Goal: Use online tool/utility: Utilize a website feature to perform a specific function

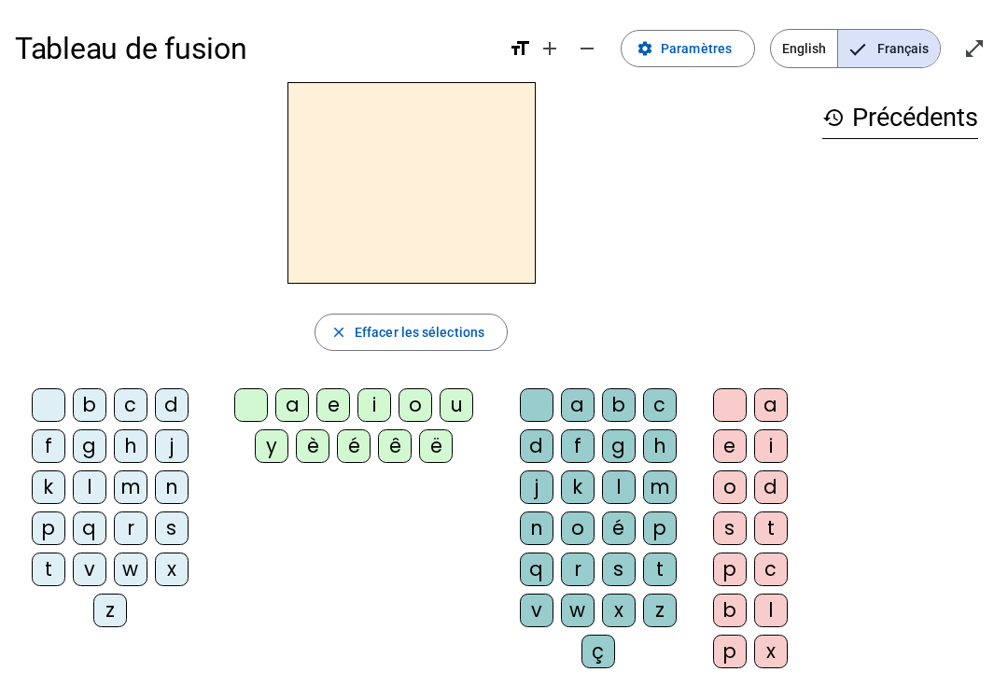
click at [535, 446] on div "d" at bounding box center [537, 447] width 34 height 34
click at [464, 408] on div "u" at bounding box center [457, 405] width 34 height 34
click at [541, 388] on div at bounding box center [537, 405] width 34 height 34
click at [242, 402] on div at bounding box center [251, 405] width 34 height 34
click at [469, 406] on div "u" at bounding box center [457, 405] width 34 height 34
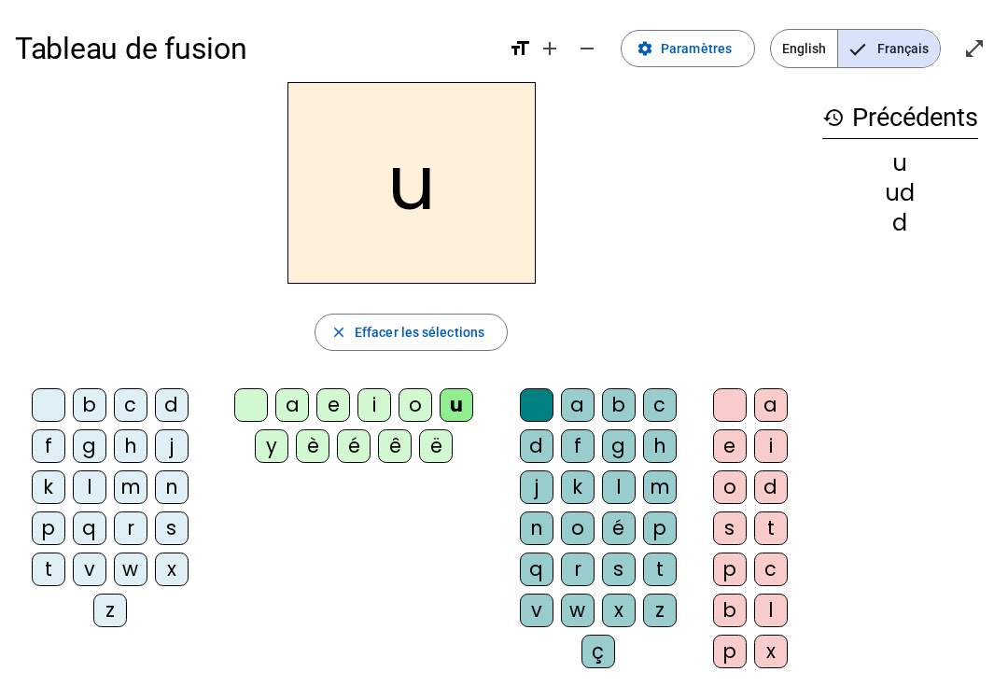
click at [546, 445] on div "d" at bounding box center [537, 447] width 34 height 34
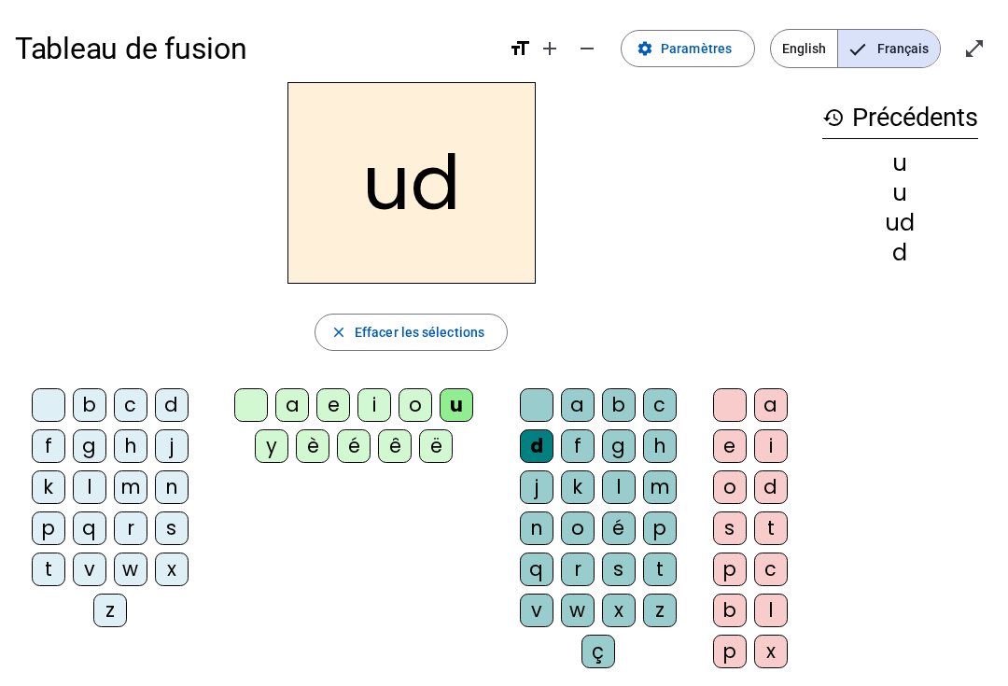
click at [544, 409] on div at bounding box center [537, 405] width 34 height 34
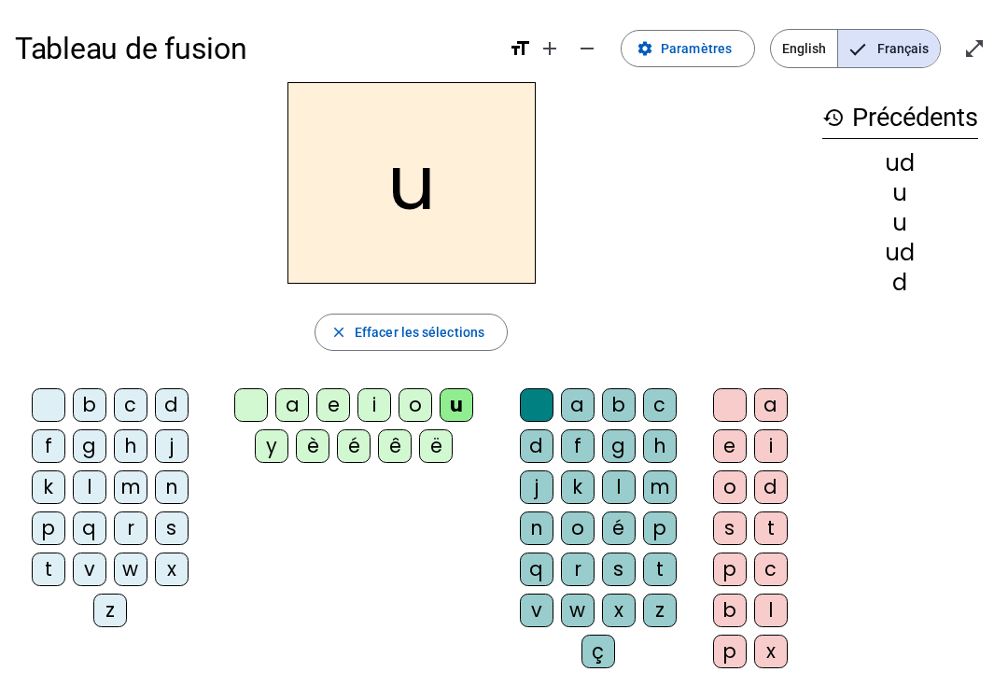
click at [261, 393] on div at bounding box center [251, 405] width 34 height 34
click at [178, 406] on div "d" at bounding box center [172, 405] width 34 height 34
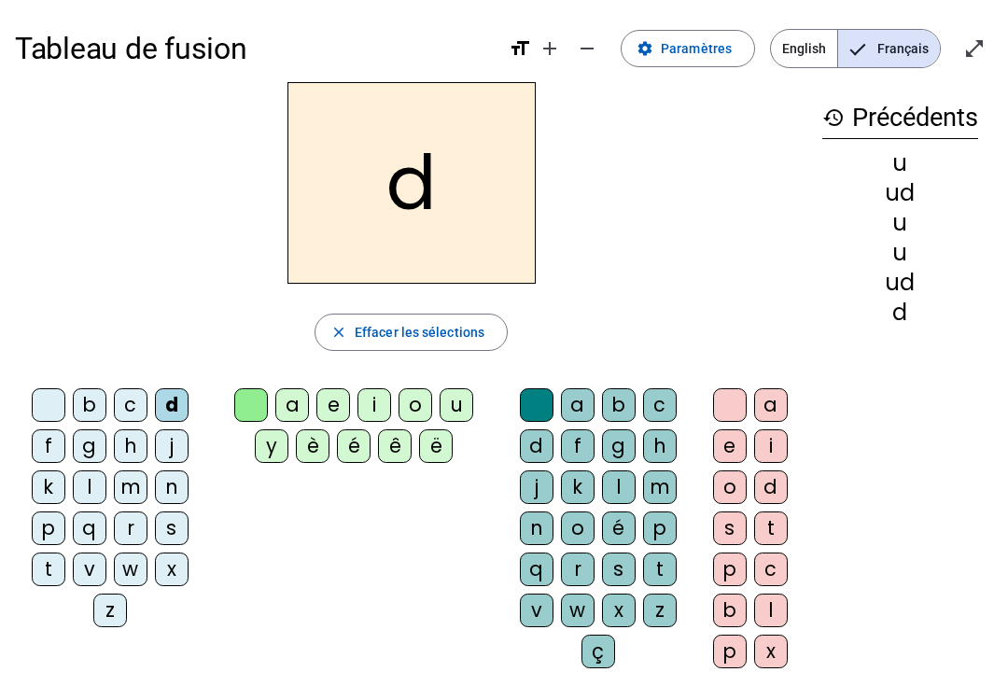
click at [467, 401] on div "u" at bounding box center [457, 405] width 34 height 34
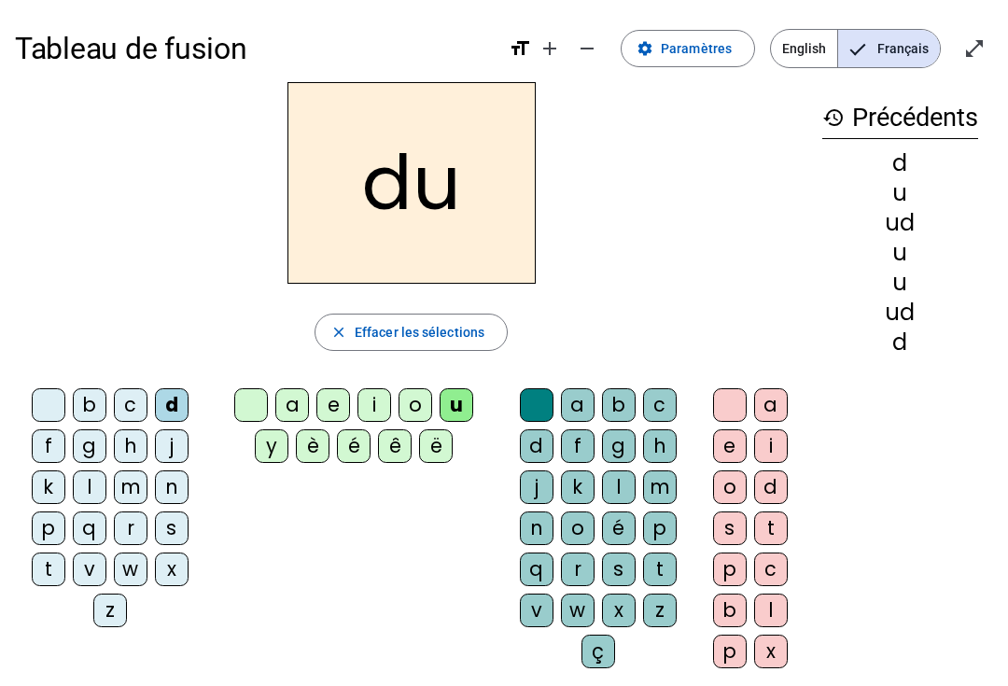
click at [46, 388] on div at bounding box center [49, 405] width 34 height 34
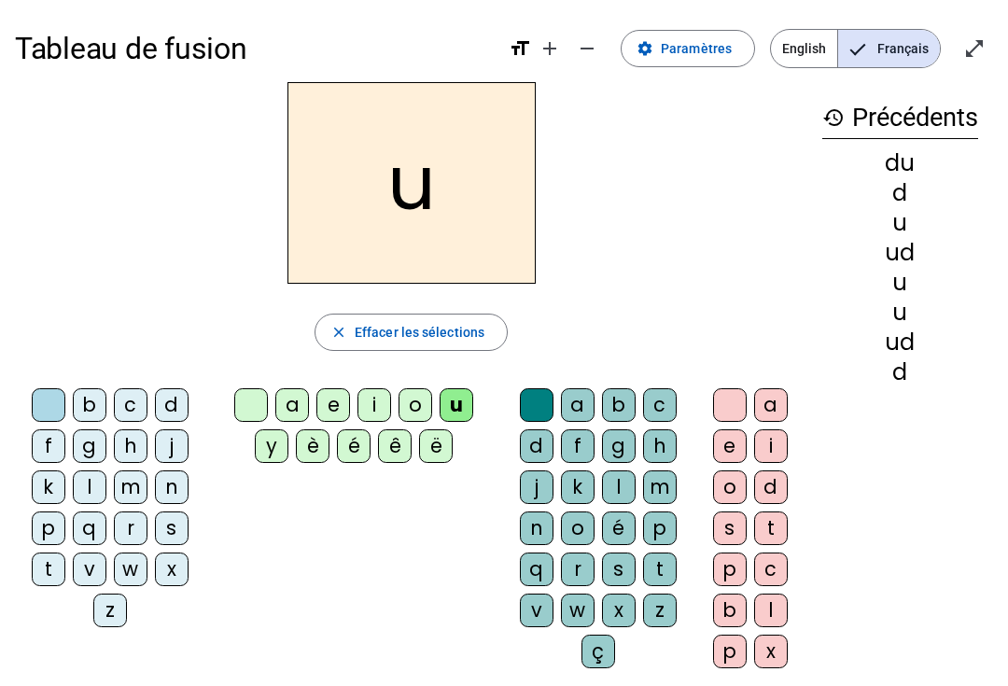
click at [60, 572] on div "t" at bounding box center [49, 570] width 34 height 34
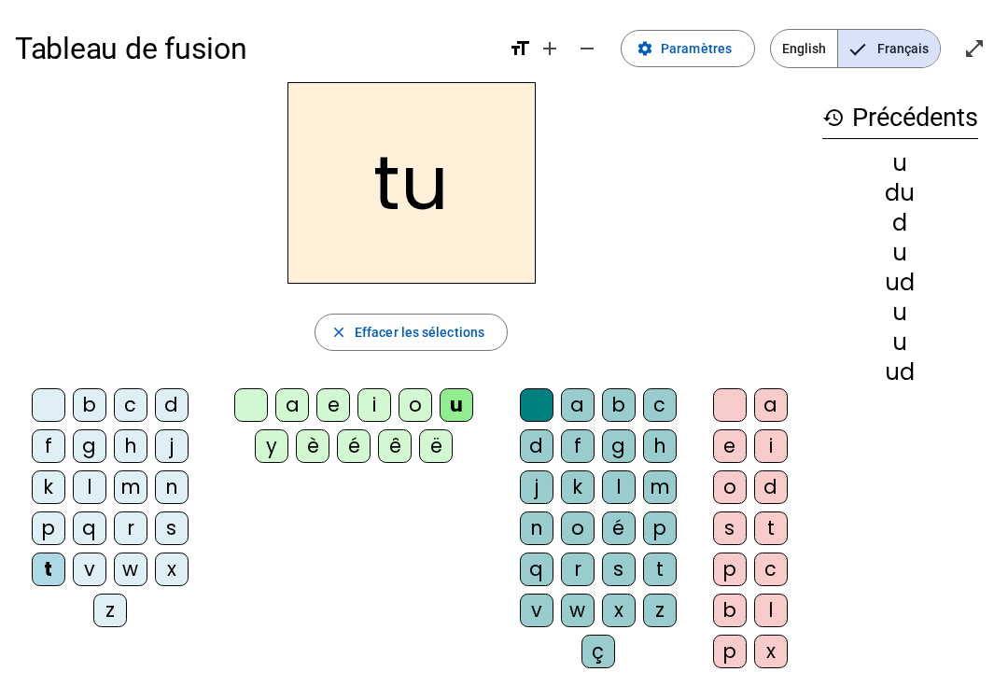
click at [63, 393] on div at bounding box center [49, 405] width 34 height 34
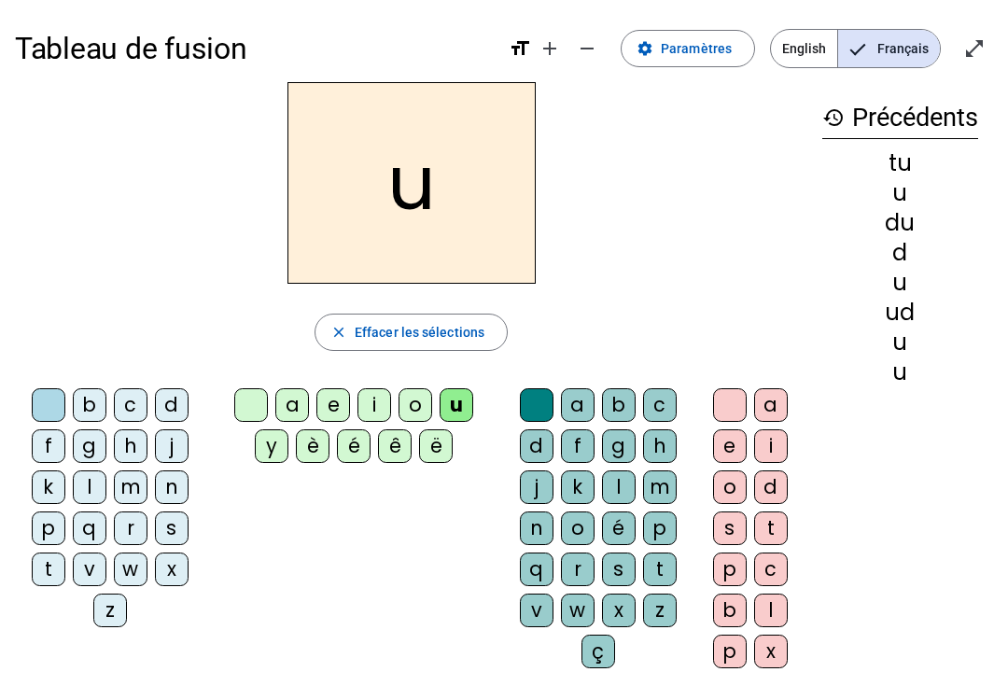
click at [49, 569] on div "t" at bounding box center [49, 570] width 34 height 34
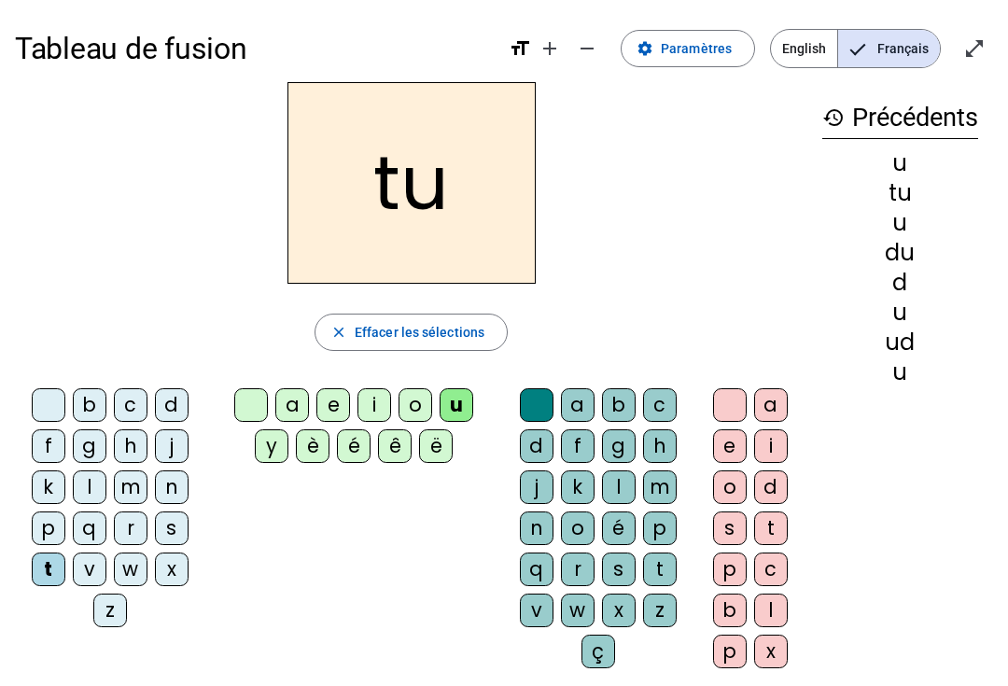
click at [251, 405] on div at bounding box center [251, 405] width 34 height 34
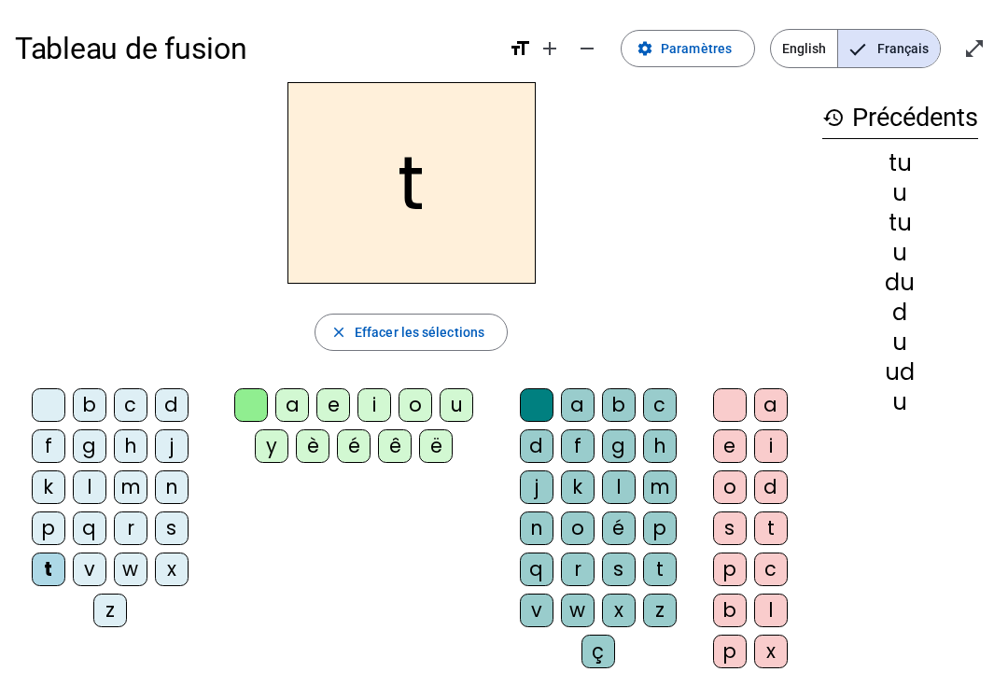
click at [591, 394] on div "a" at bounding box center [578, 405] width 34 height 34
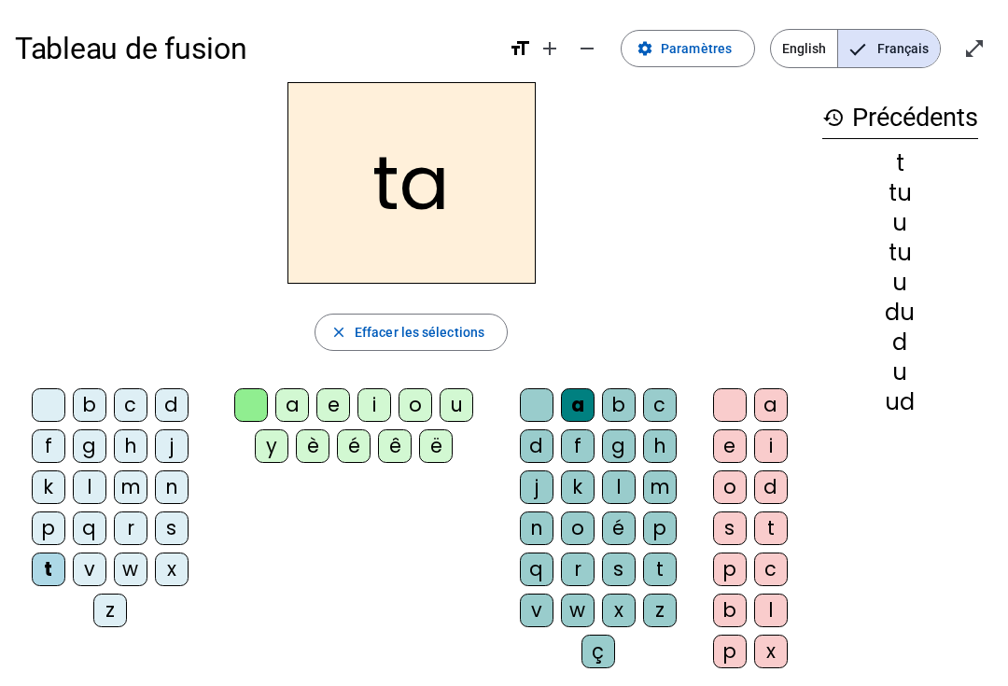
click at [550, 400] on div at bounding box center [537, 405] width 34 height 34
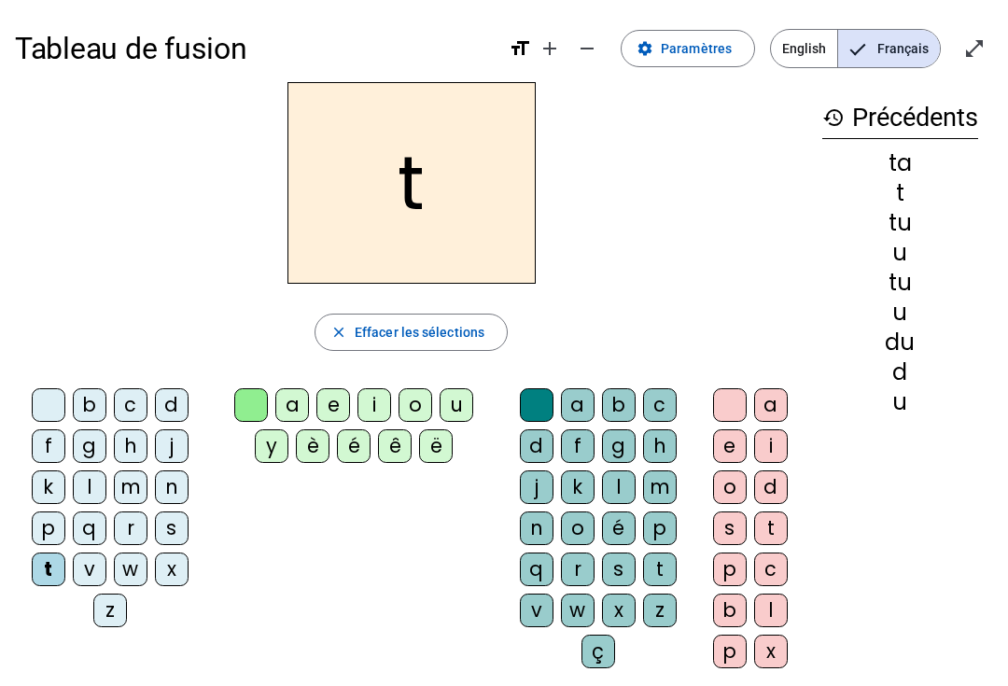
click at [296, 395] on div "a" at bounding box center [292, 405] width 34 height 34
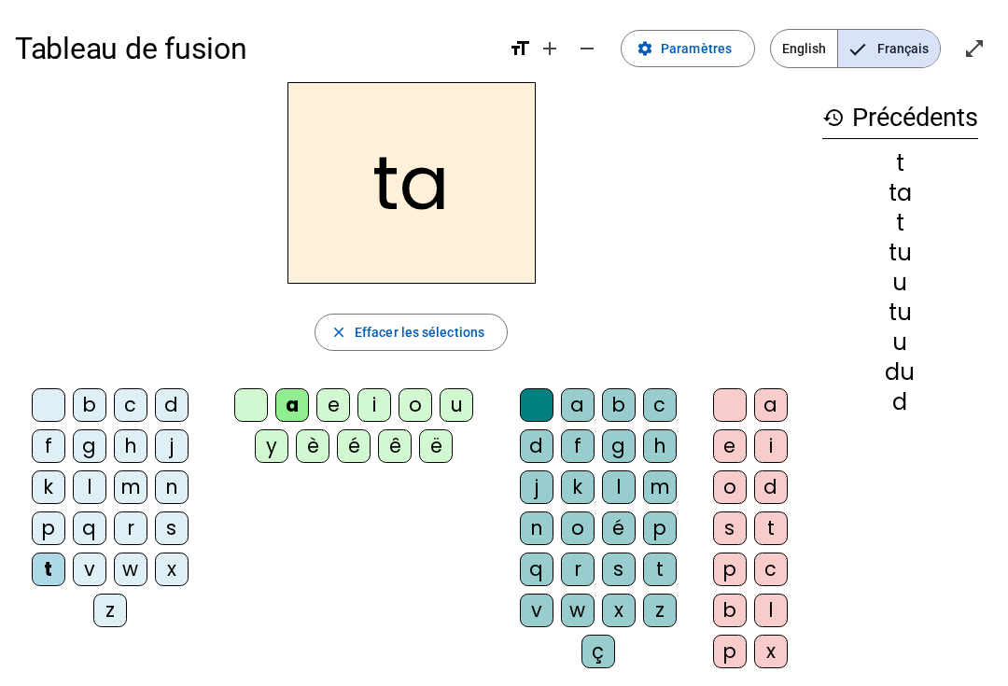
click at [331, 399] on div "e" at bounding box center [334, 405] width 34 height 34
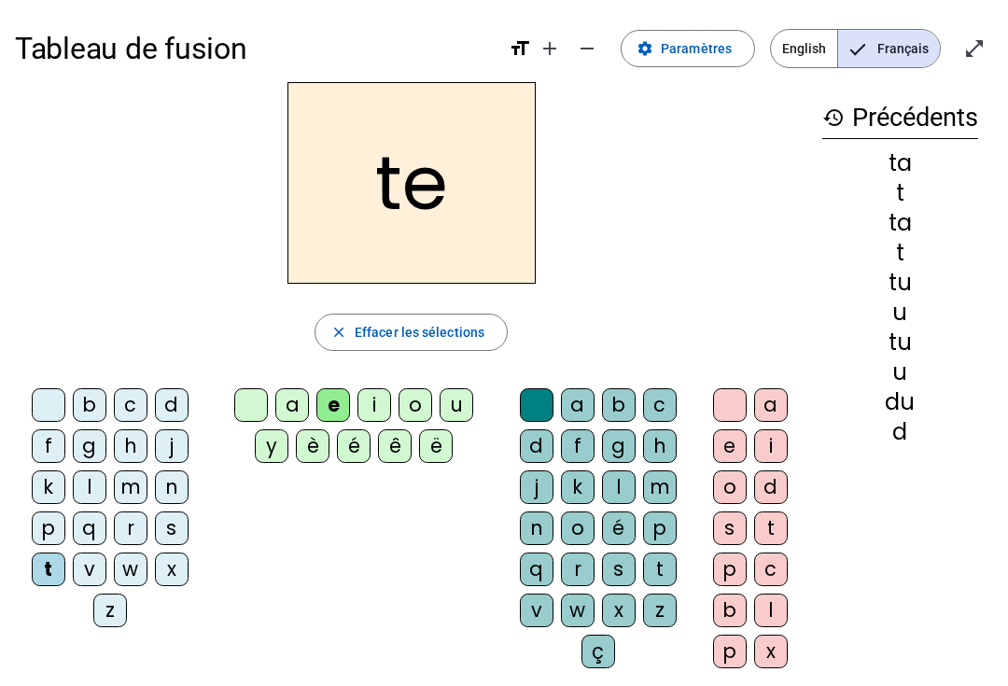
click at [178, 406] on div "d" at bounding box center [172, 405] width 34 height 34
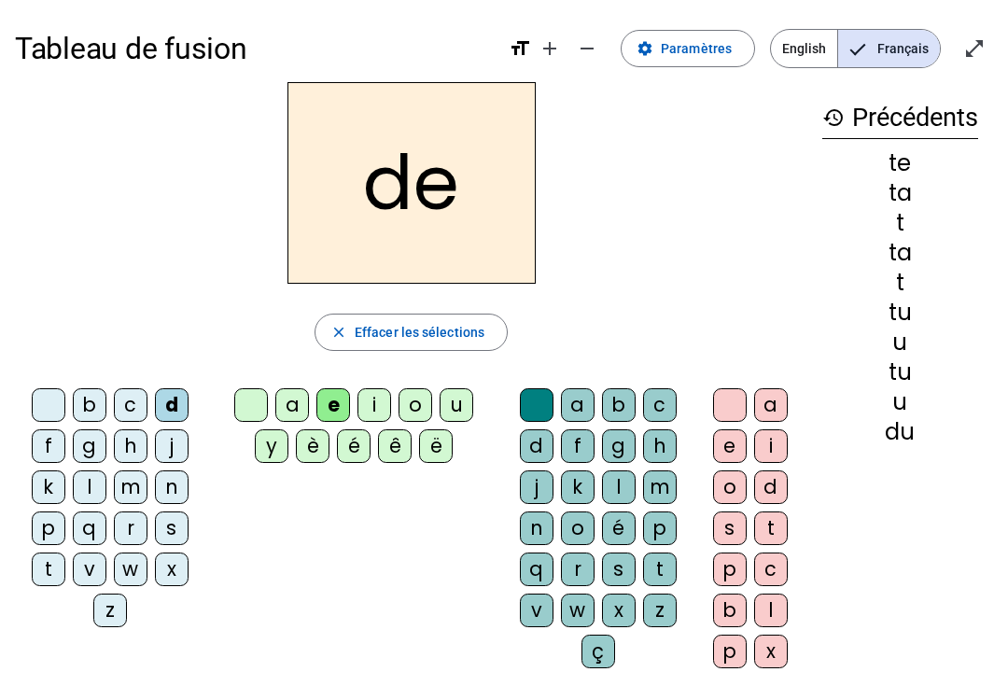
click at [159, 448] on div "j" at bounding box center [172, 447] width 34 height 34
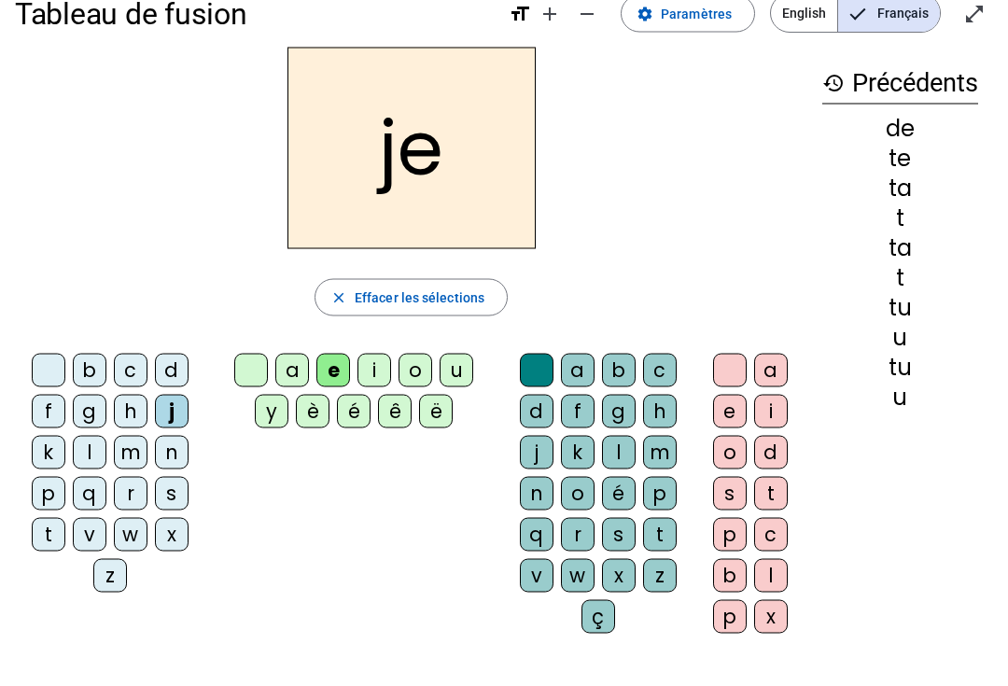
scroll to position [31, 0]
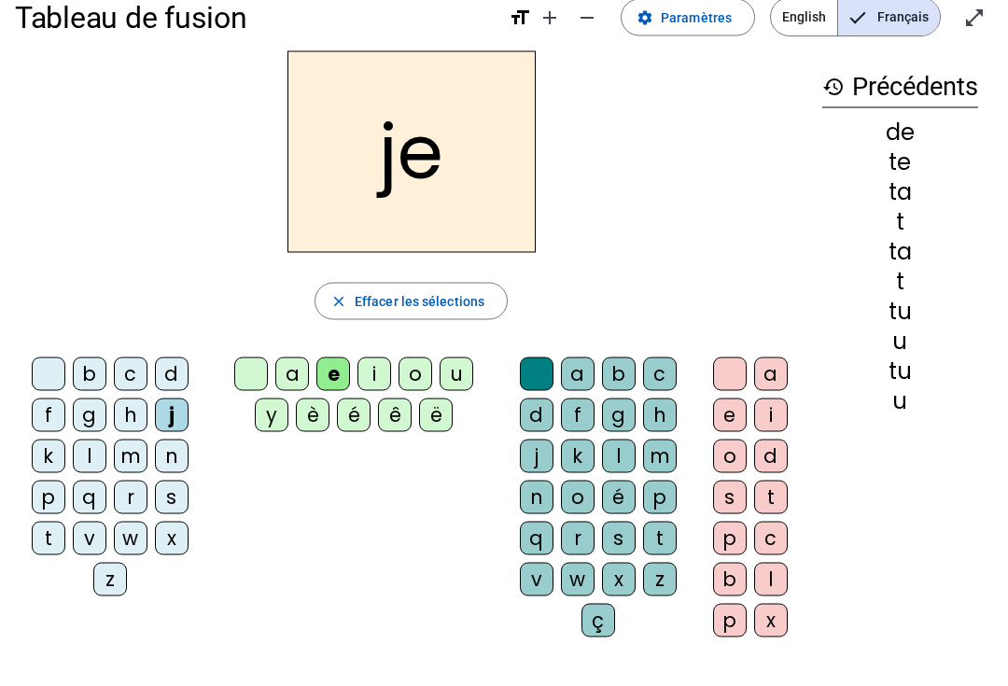
click at [127, 457] on div "m" at bounding box center [131, 457] width 34 height 34
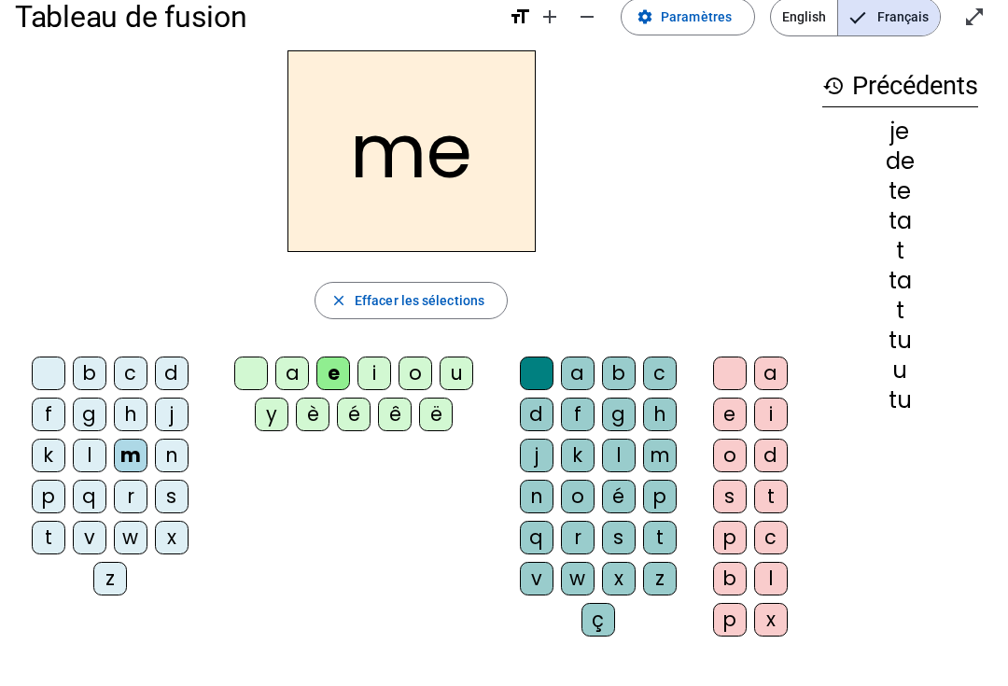
click at [291, 362] on div "a" at bounding box center [292, 374] width 34 height 34
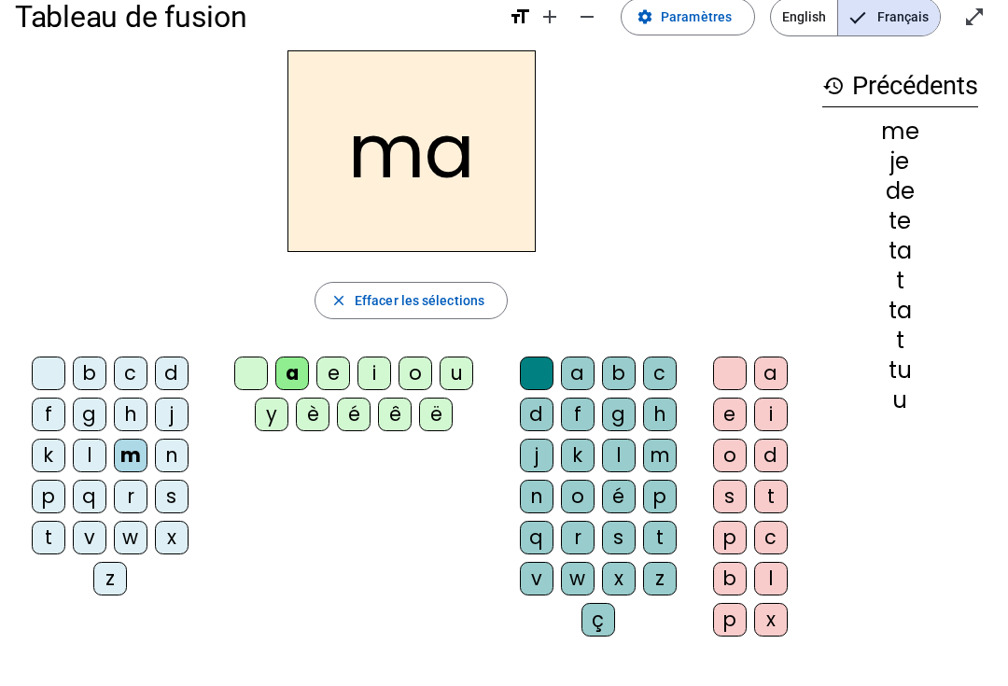
click at [612, 463] on div "l" at bounding box center [619, 456] width 34 height 34
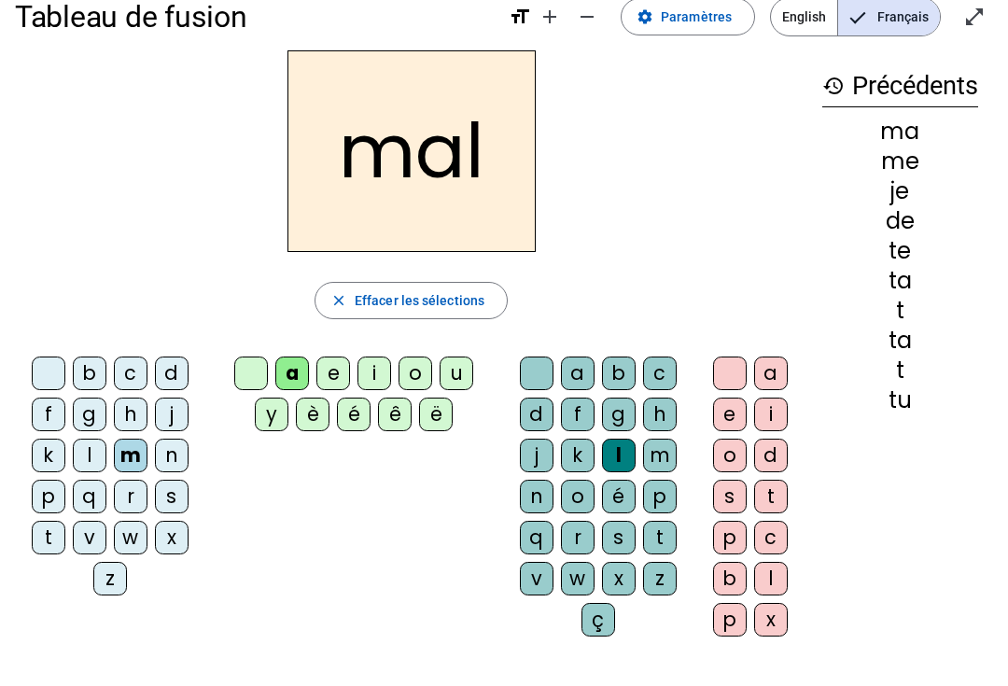
click at [48, 366] on div at bounding box center [49, 374] width 34 height 34
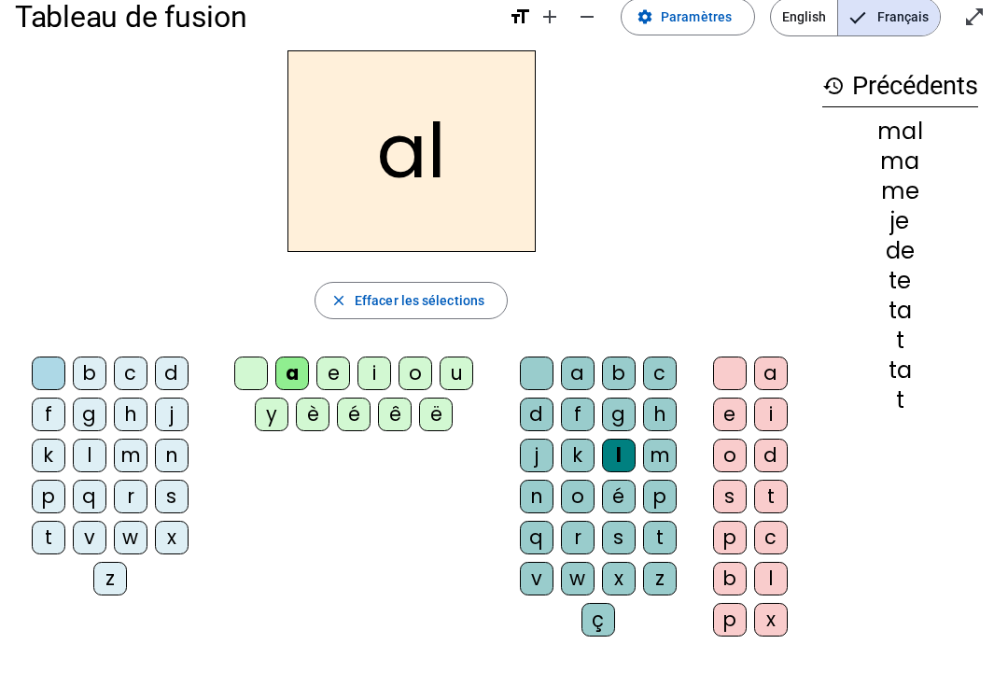
click at [35, 374] on div at bounding box center [49, 374] width 34 height 34
click at [256, 365] on div at bounding box center [251, 374] width 34 height 34
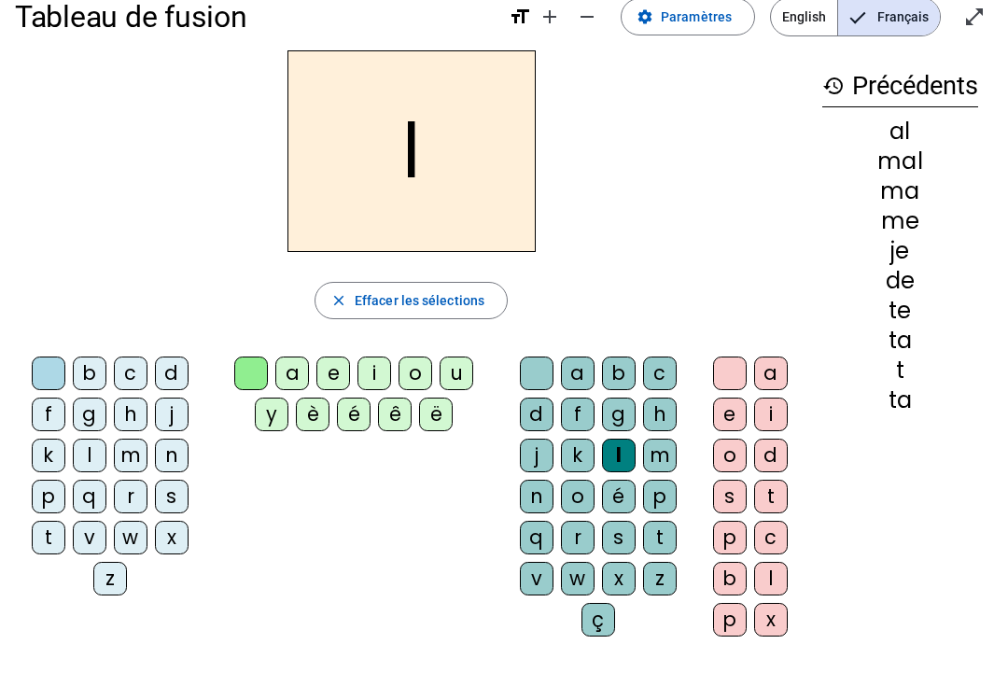
click at [528, 373] on div at bounding box center [537, 374] width 34 height 34
